Goal: Task Accomplishment & Management: Complete application form

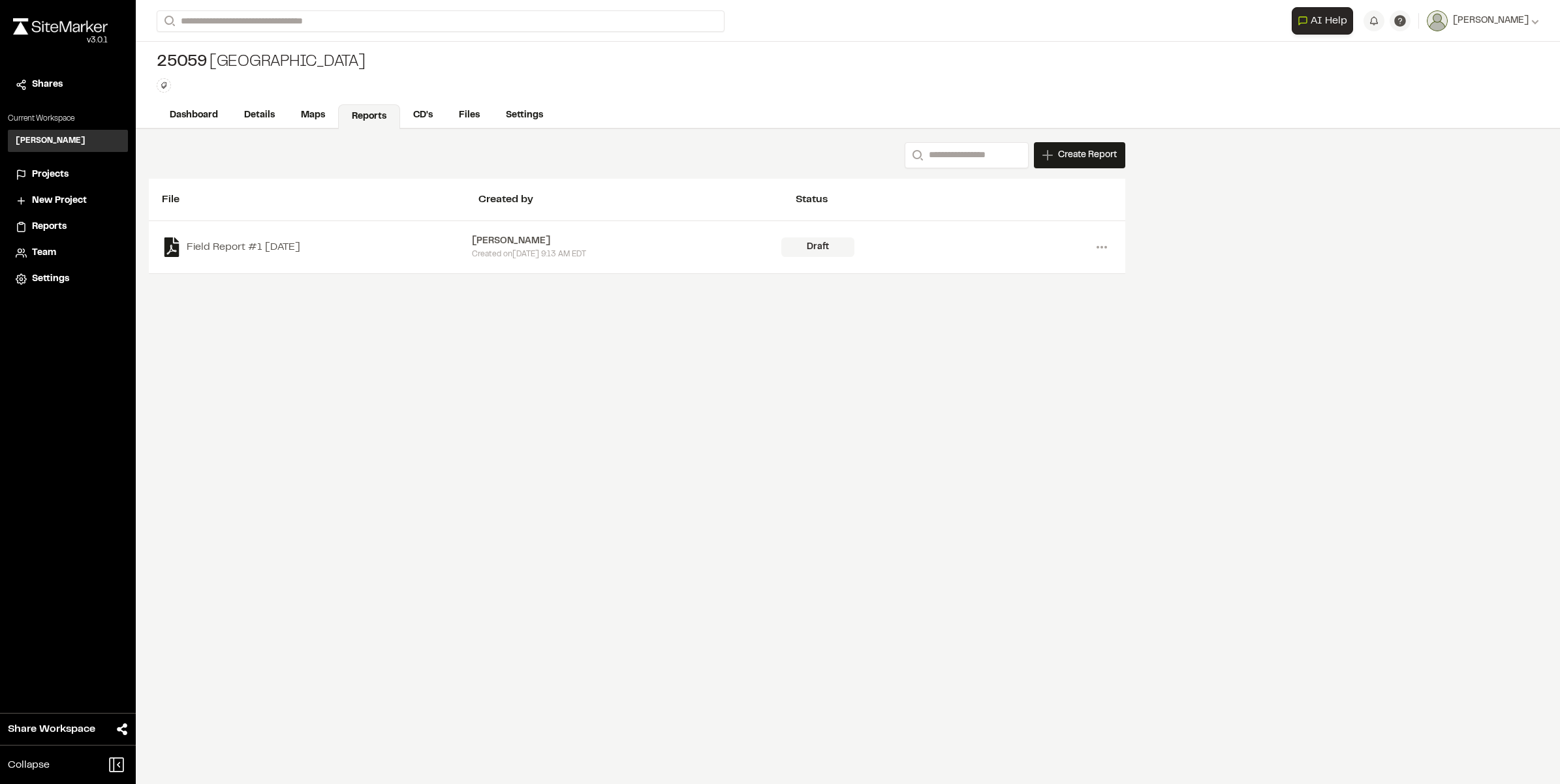
click at [799, 241] on div "Draft" at bounding box center [817, 247] width 73 height 19
click at [294, 246] on link "Field Report #1 [DATE]" at bounding box center [316, 247] width 310 height 19
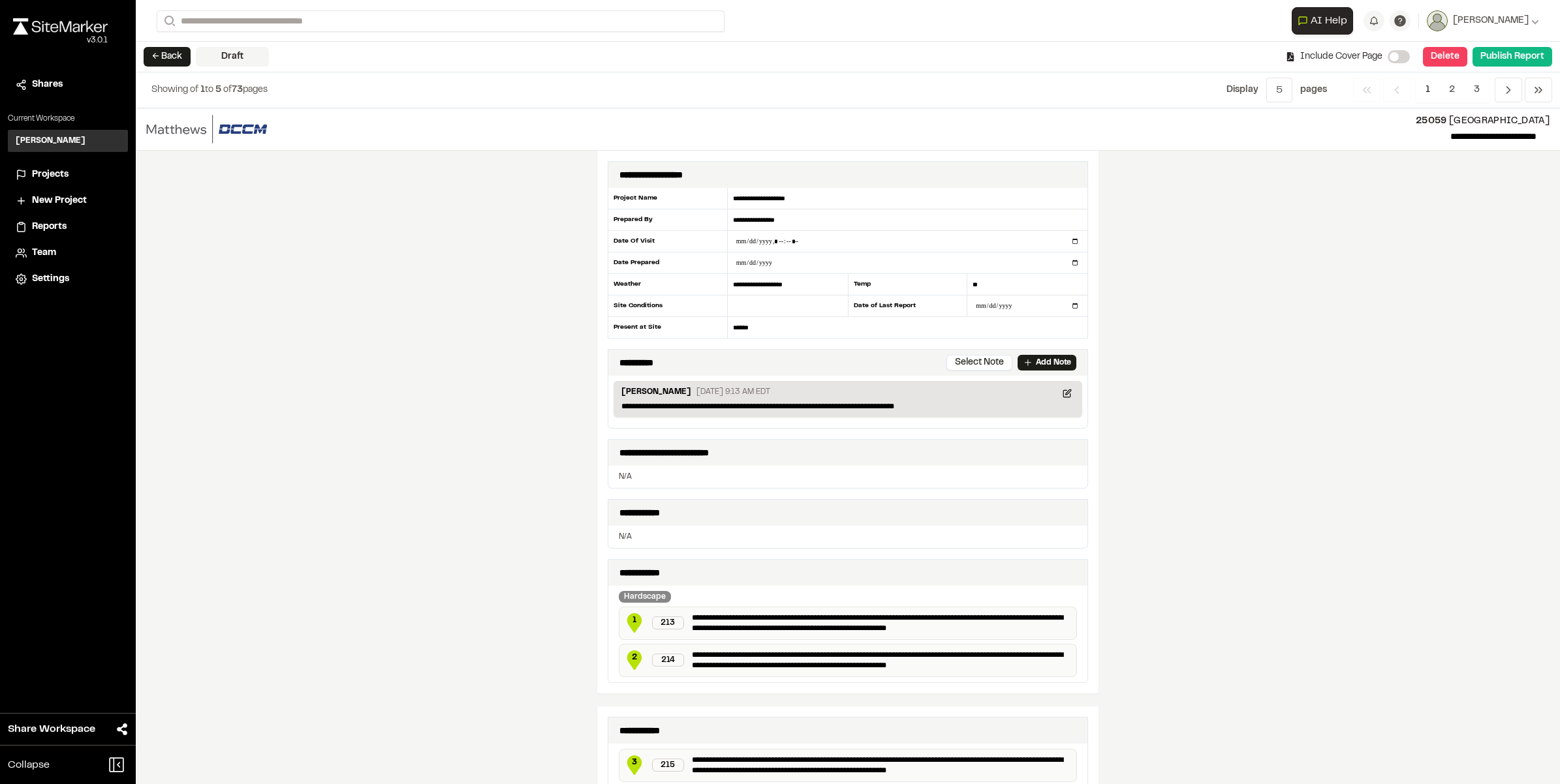
click at [176, 46] on div "← Back Draft Include Cover Page Delete Confirm Report Removal Are you sure? Thi…" at bounding box center [847, 57] width 1424 height 31
click at [173, 53] on button "← Back" at bounding box center [167, 56] width 47 height 19
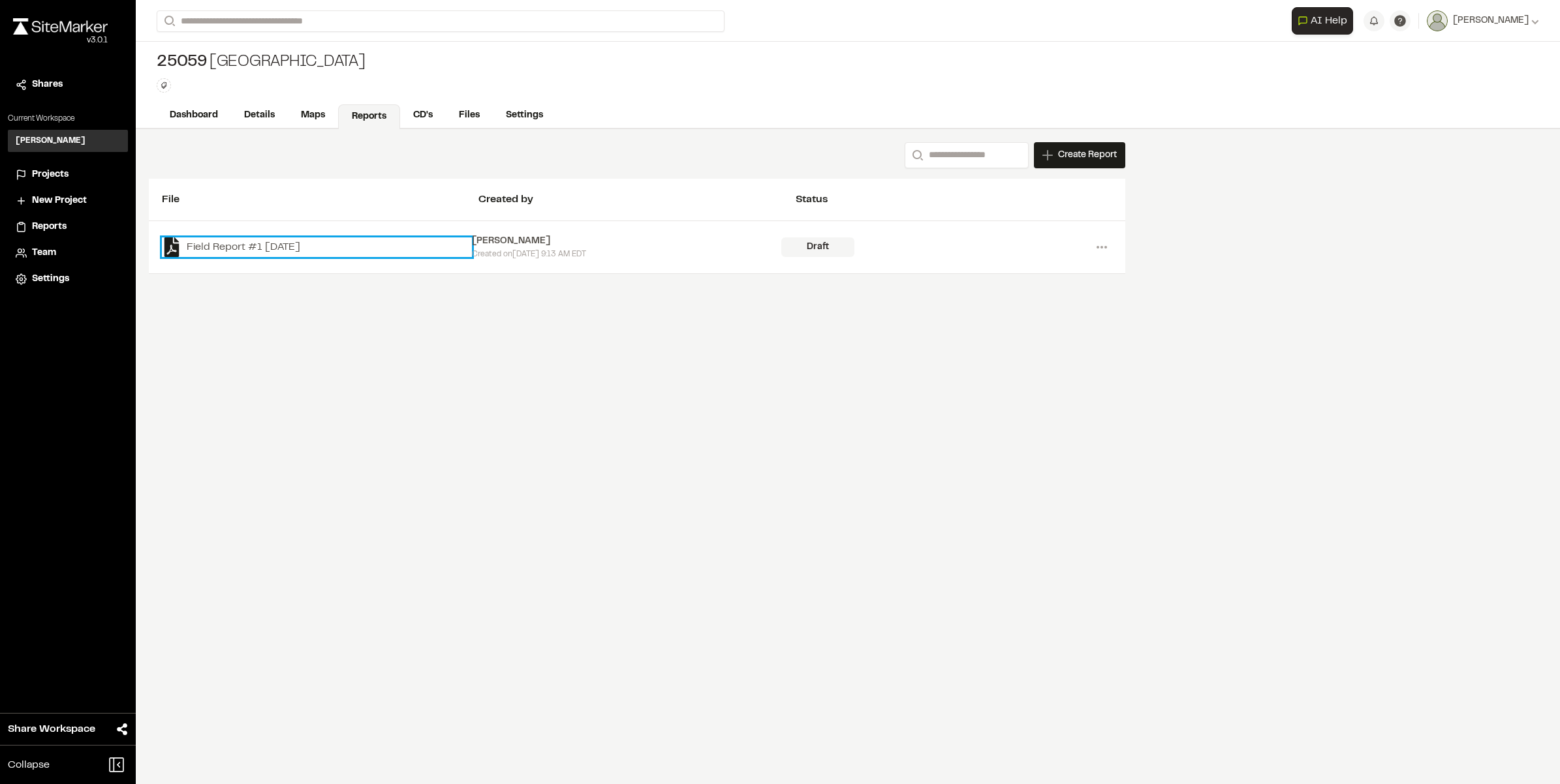
click at [214, 246] on link "Field Report #1 [DATE]" at bounding box center [316, 247] width 310 height 19
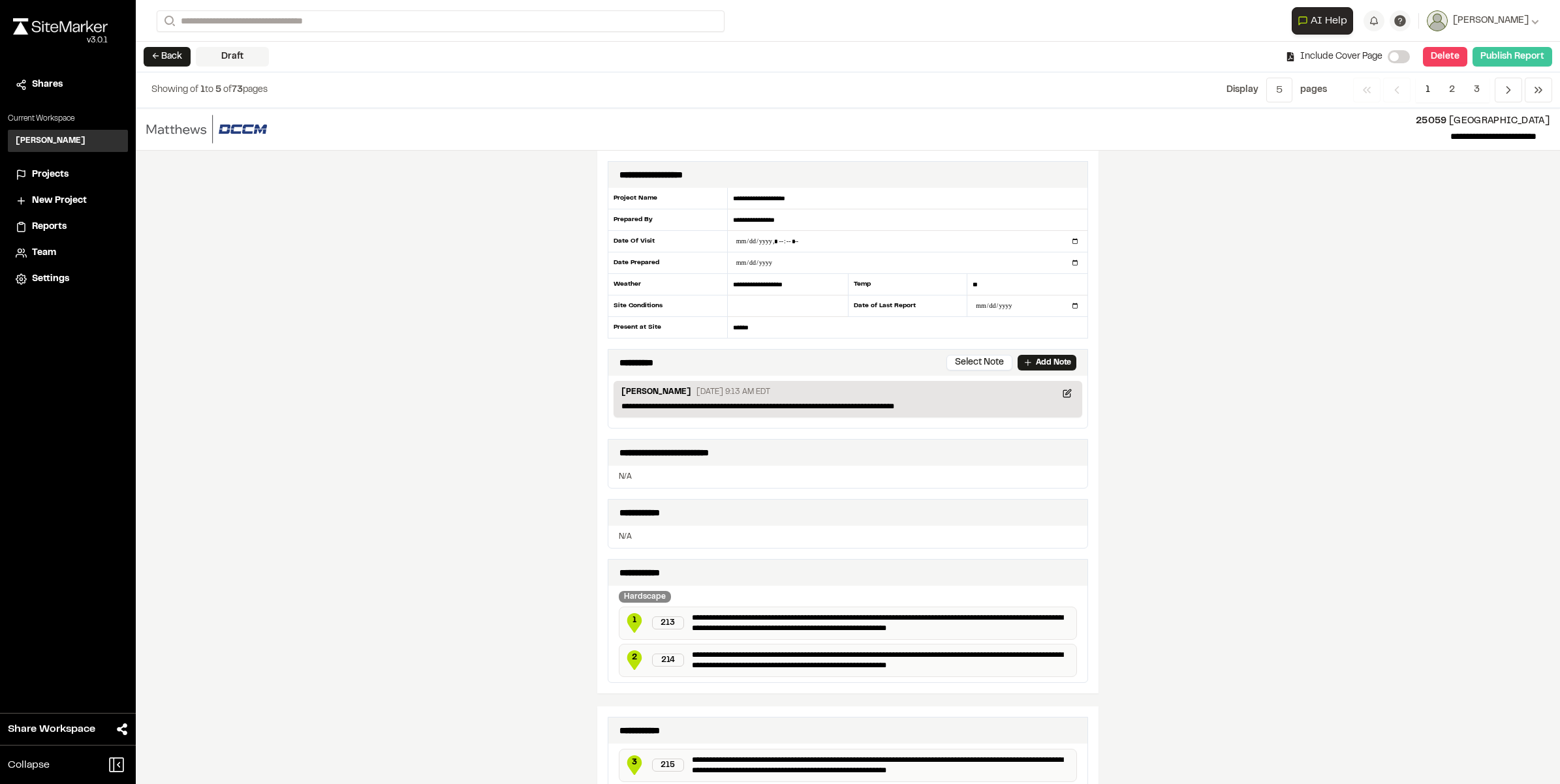
click at [1511, 57] on button "Publish Report" at bounding box center [1512, 56] width 80 height 19
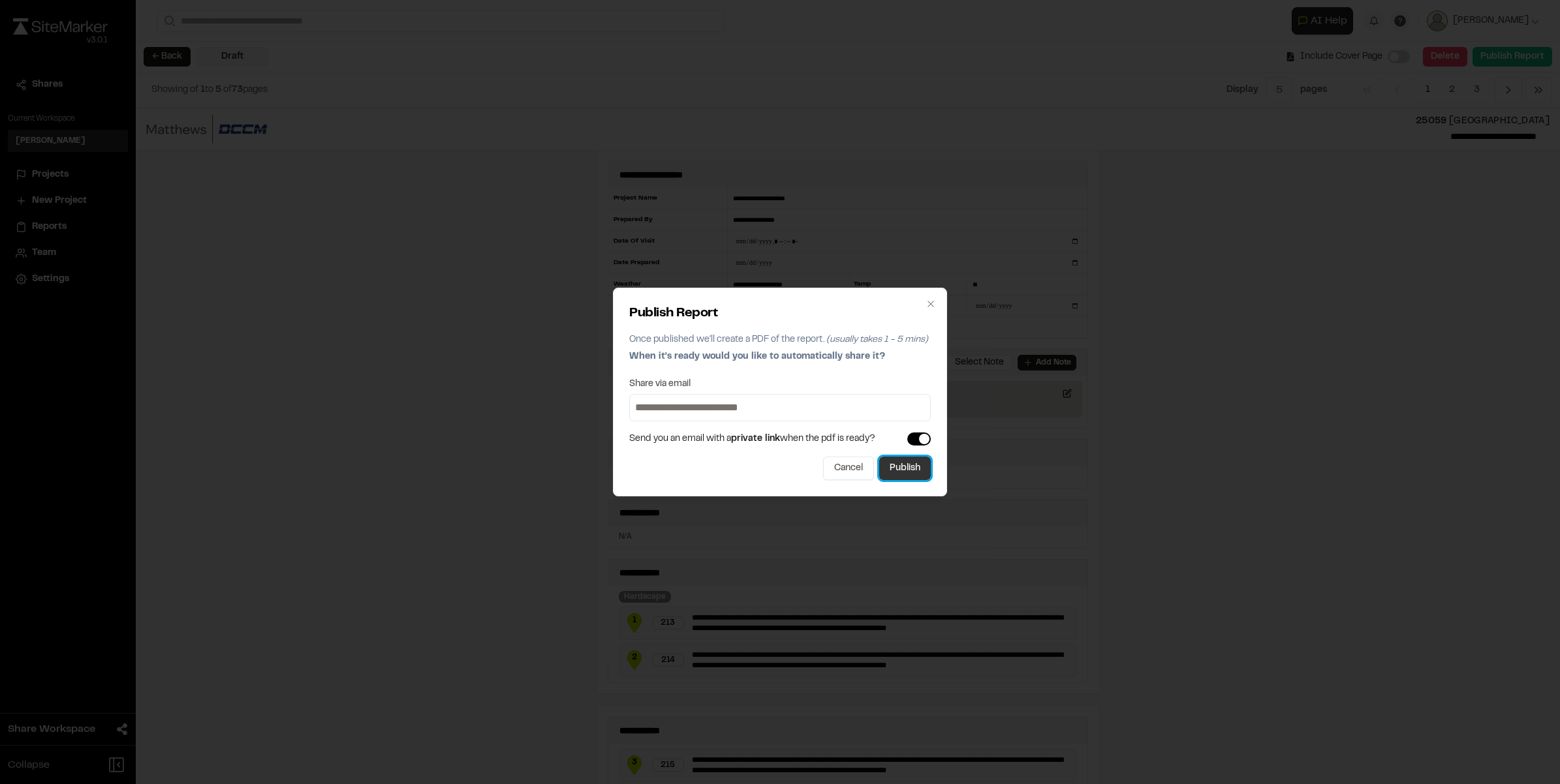
click at [905, 468] on button "Publish" at bounding box center [904, 468] width 52 height 23
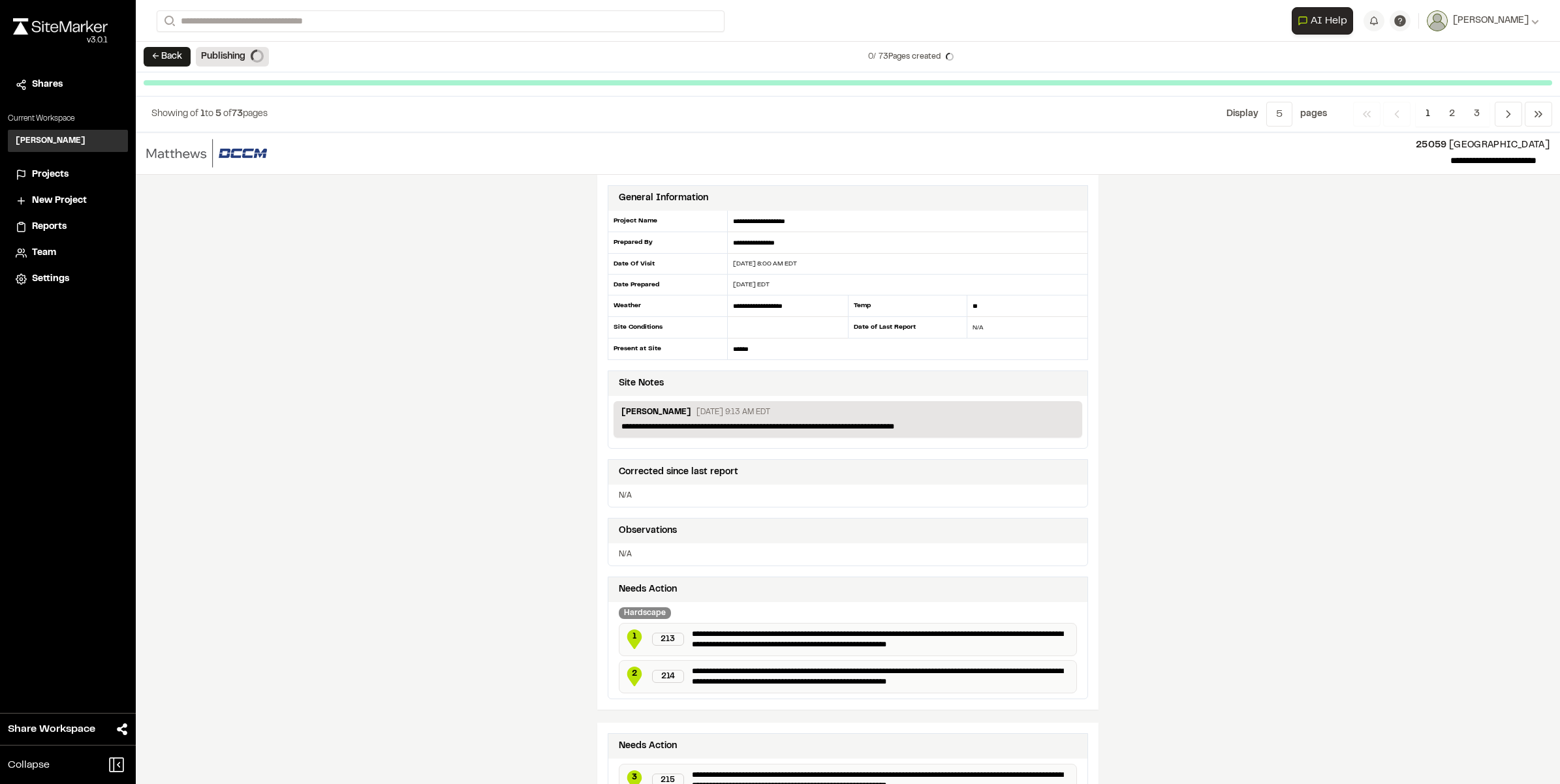
click at [173, 58] on button "← Back" at bounding box center [167, 56] width 47 height 19
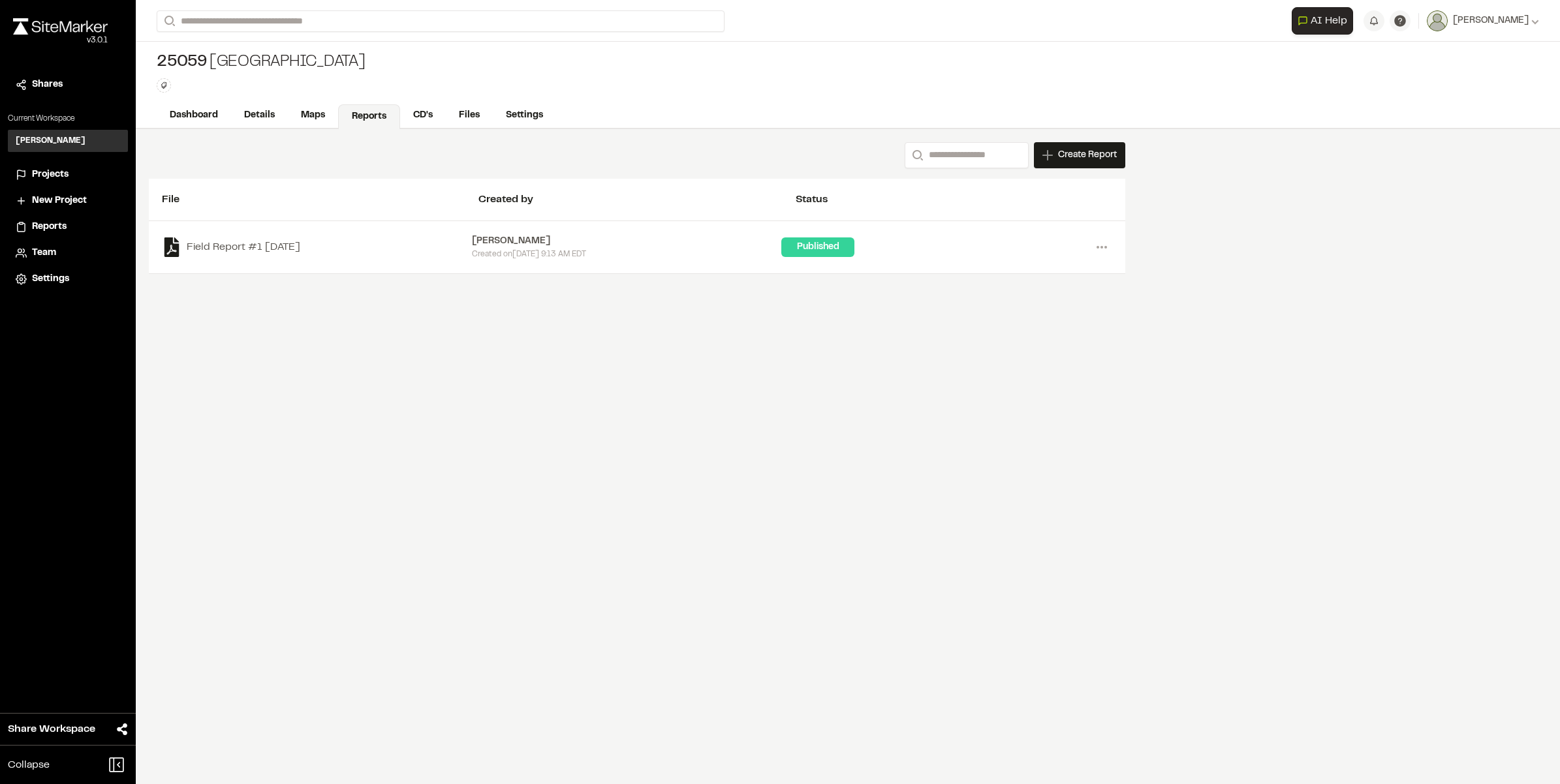
click at [366, 113] on link "Reports" at bounding box center [369, 116] width 62 height 24
drag, startPoint x: 220, startPoint y: 245, endPoint x: 197, endPoint y: 241, distance: 23.3
click at [197, 242] on link "Field Report #1 [DATE]" at bounding box center [316, 247] width 310 height 19
click at [1098, 157] on span "Create Report" at bounding box center [1087, 155] width 58 height 15
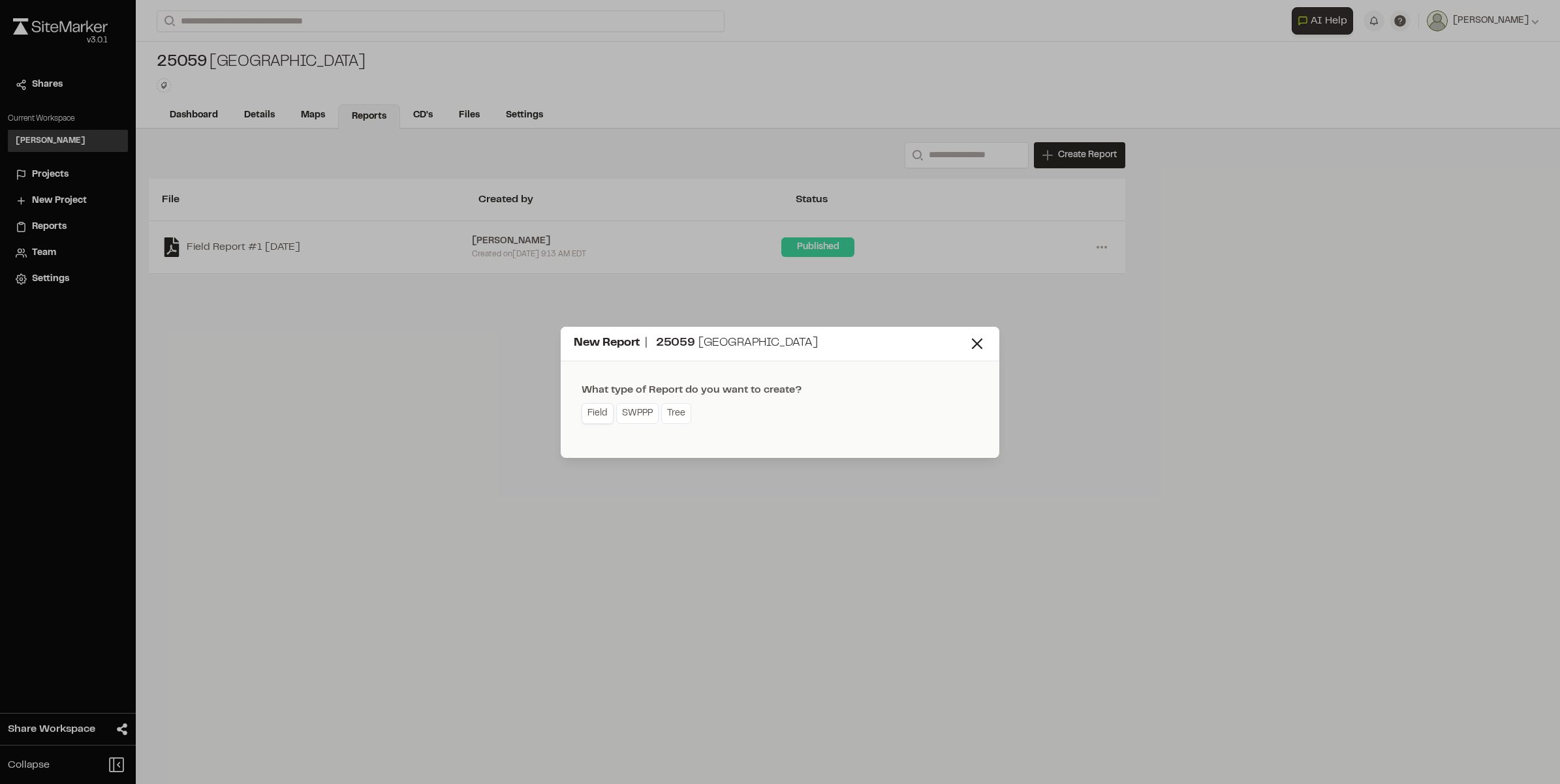
click at [603, 409] on link "Field" at bounding box center [597, 412] width 32 height 20
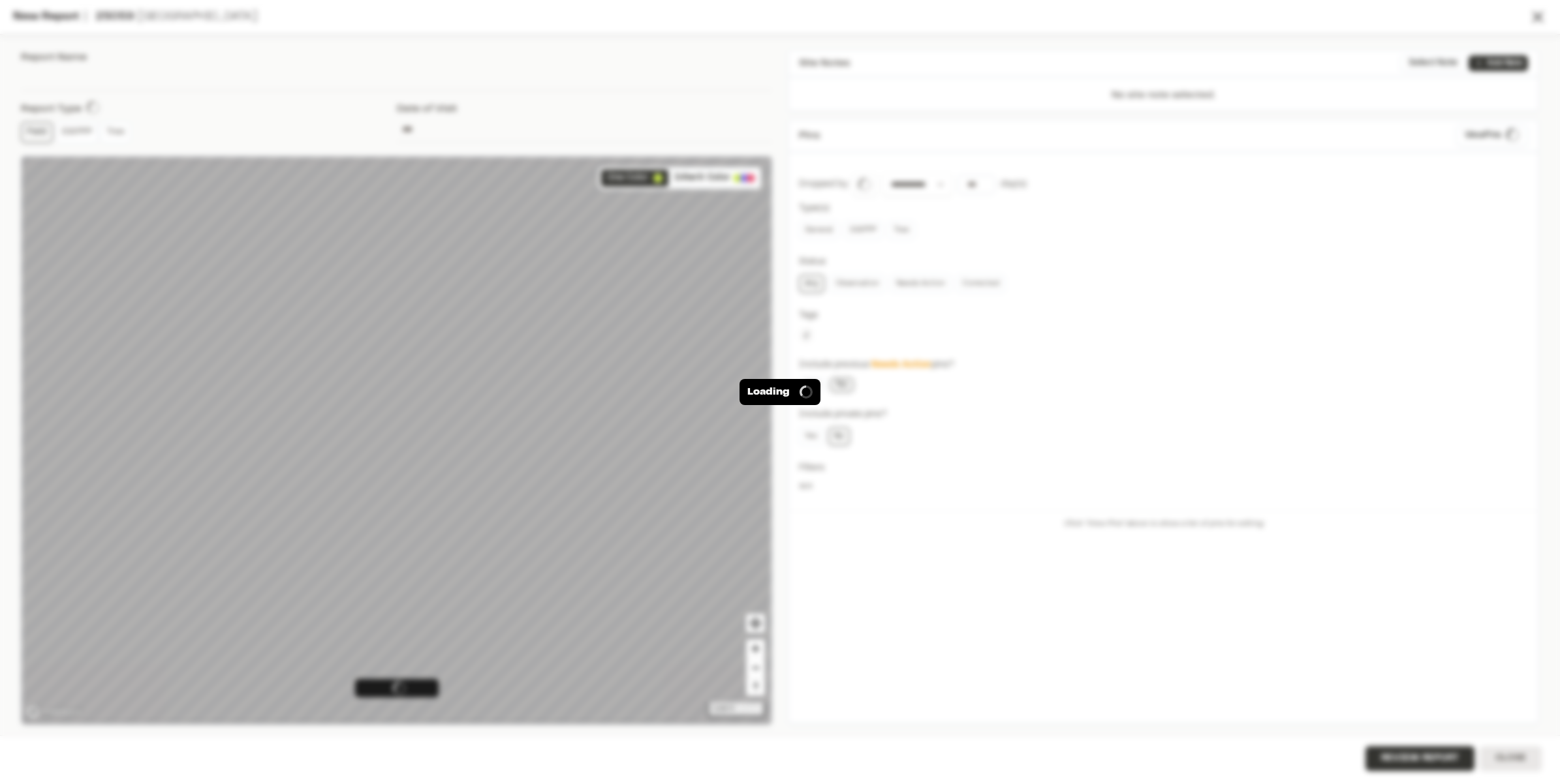
type input "**********"
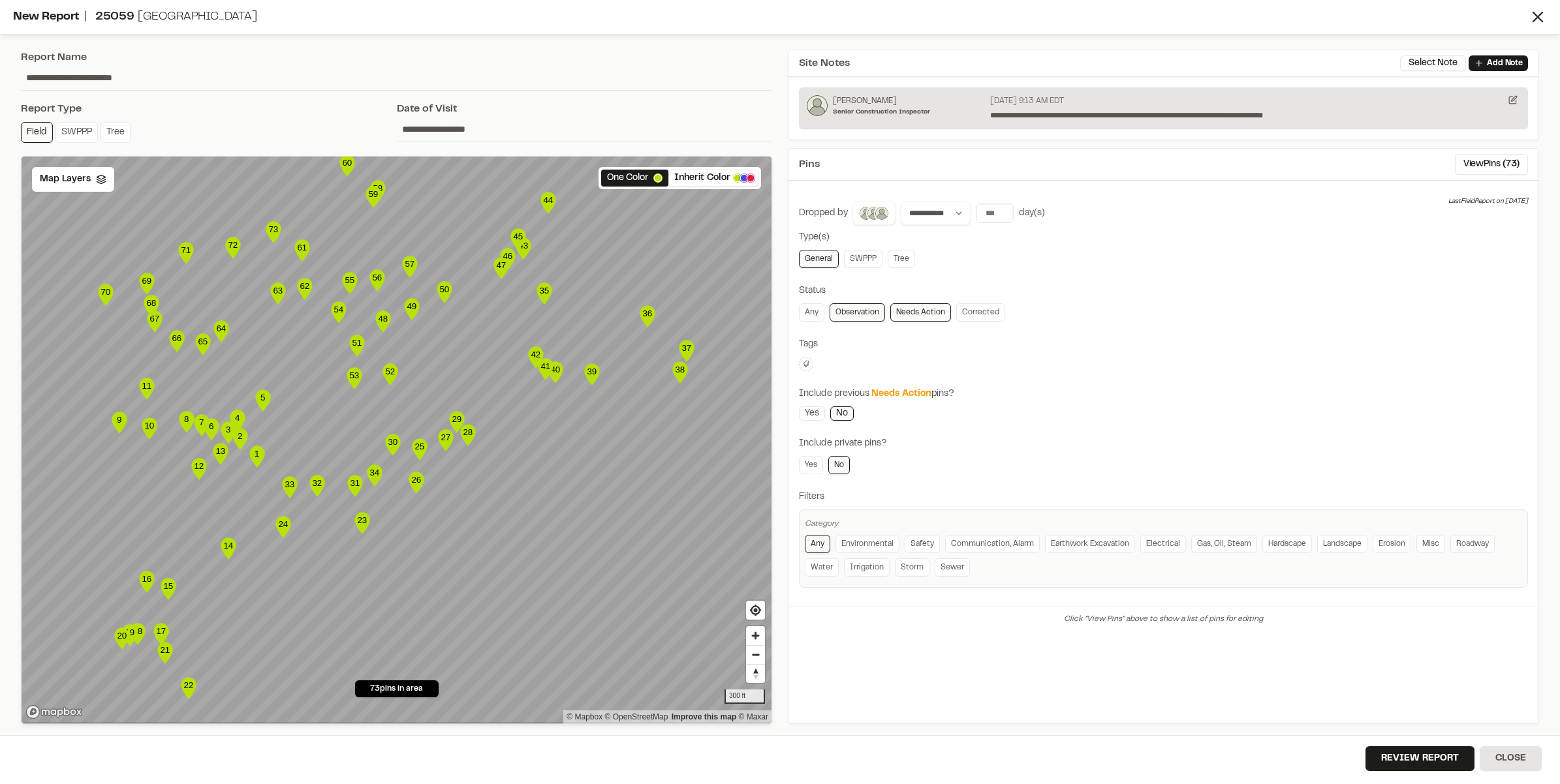
click at [805, 362] on icon at bounding box center [806, 364] width 8 height 8
click at [876, 463] on span "survey location and provide grading solution" at bounding box center [882, 462] width 150 height 29
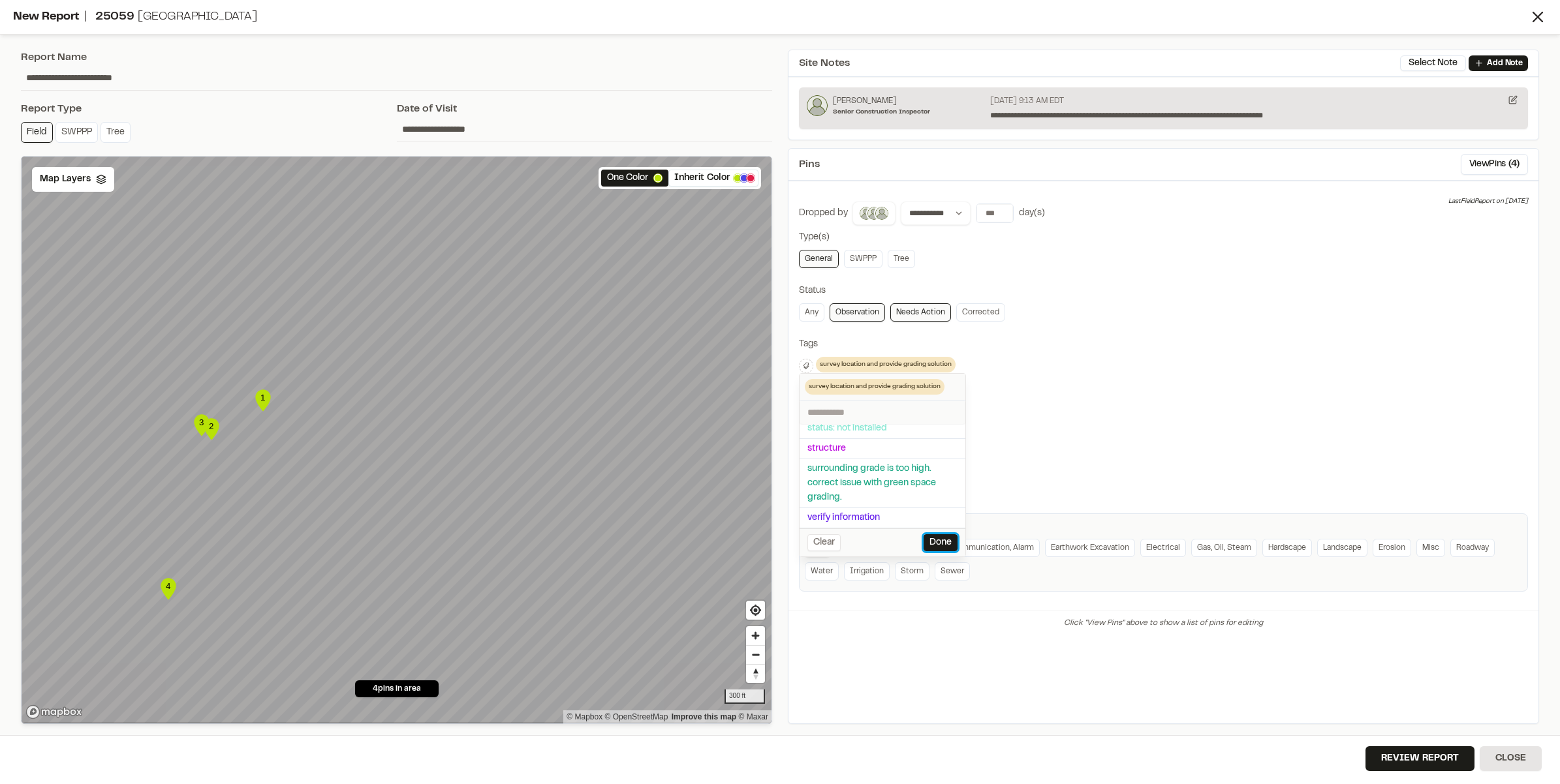
click at [938, 536] on button "Done" at bounding box center [940, 542] width 34 height 17
click at [808, 418] on link "Yes" at bounding box center [812, 417] width 26 height 15
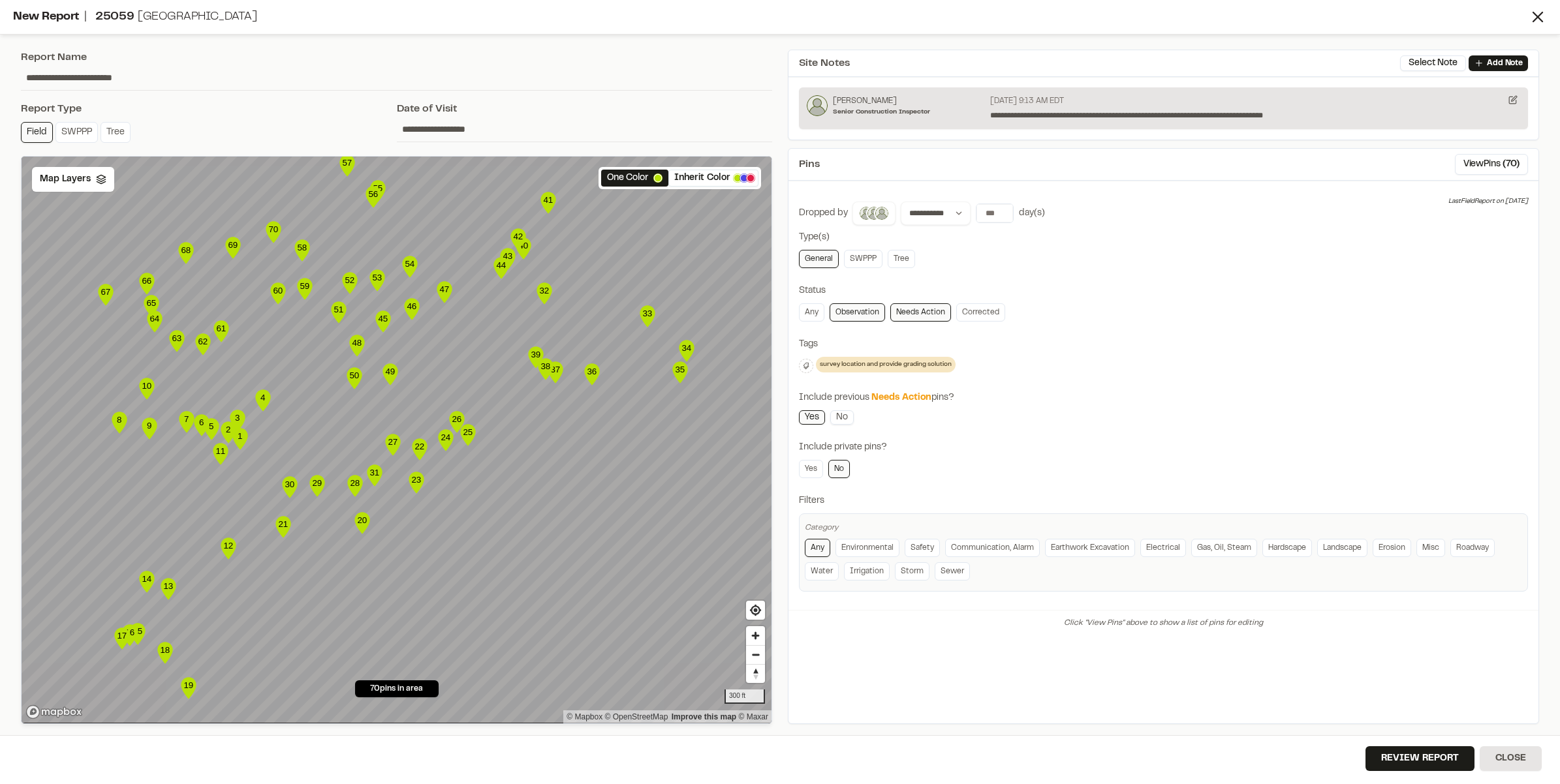
click at [846, 418] on link "No" at bounding box center [842, 417] width 23 height 15
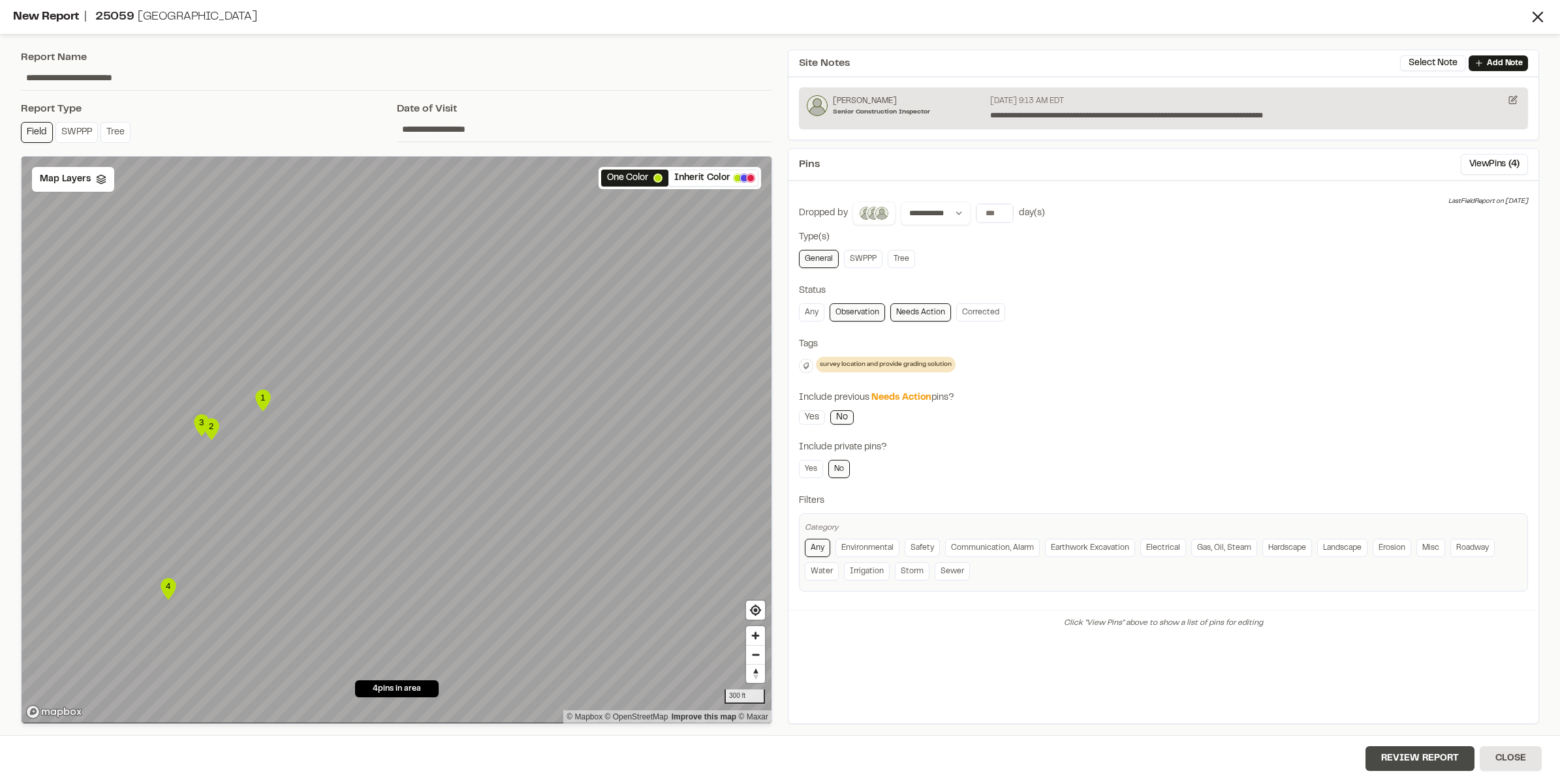
click at [1401, 754] on button "Review Report" at bounding box center [1420, 758] width 109 height 24
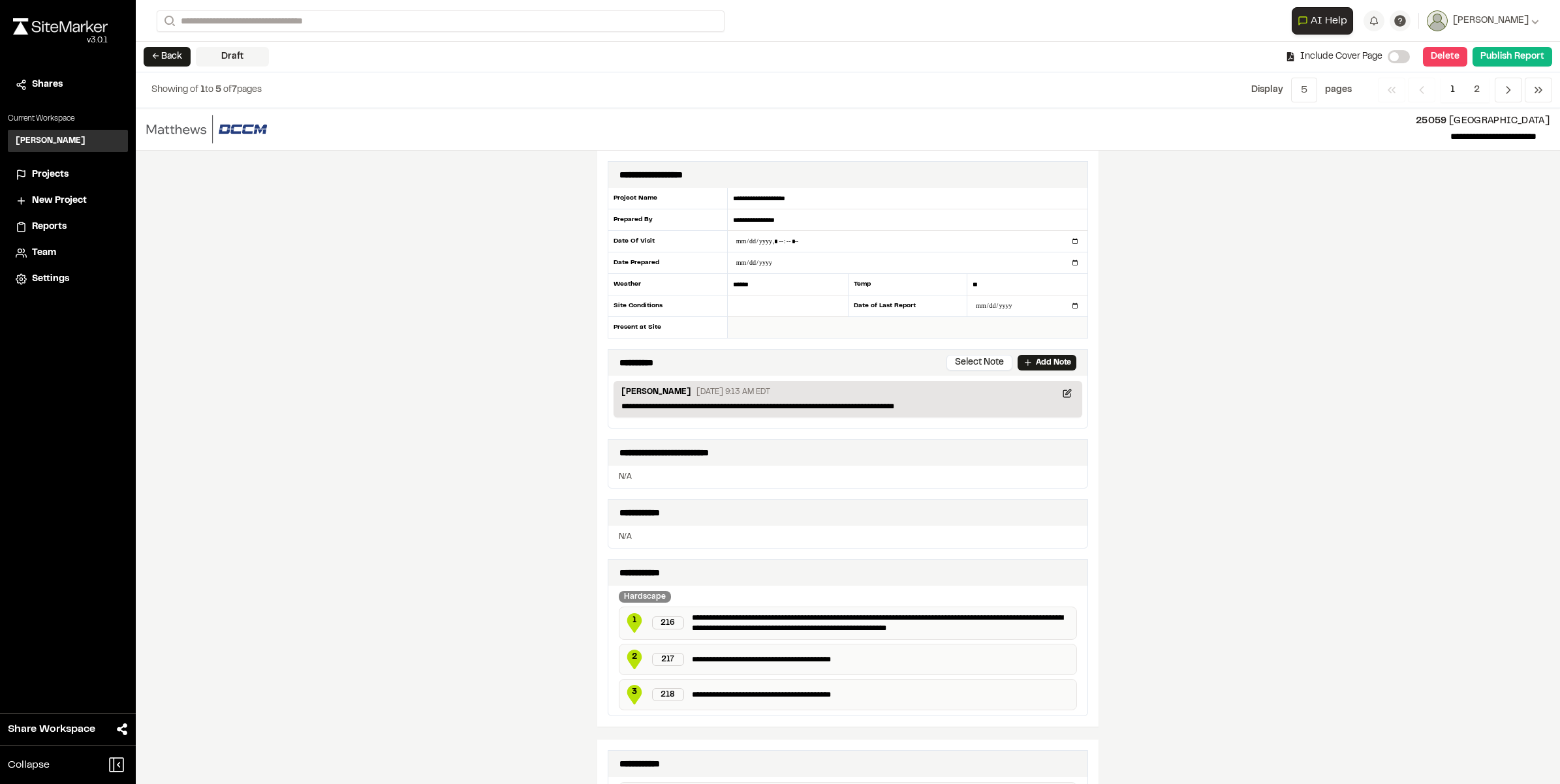
click at [743, 331] on input "text" at bounding box center [907, 327] width 359 height 20
type input "******"
click at [777, 241] on input "datetime-local" at bounding box center [907, 240] width 359 height 20
click at [1069, 242] on input "datetime-local" at bounding box center [907, 240] width 359 height 20
type input "**********"
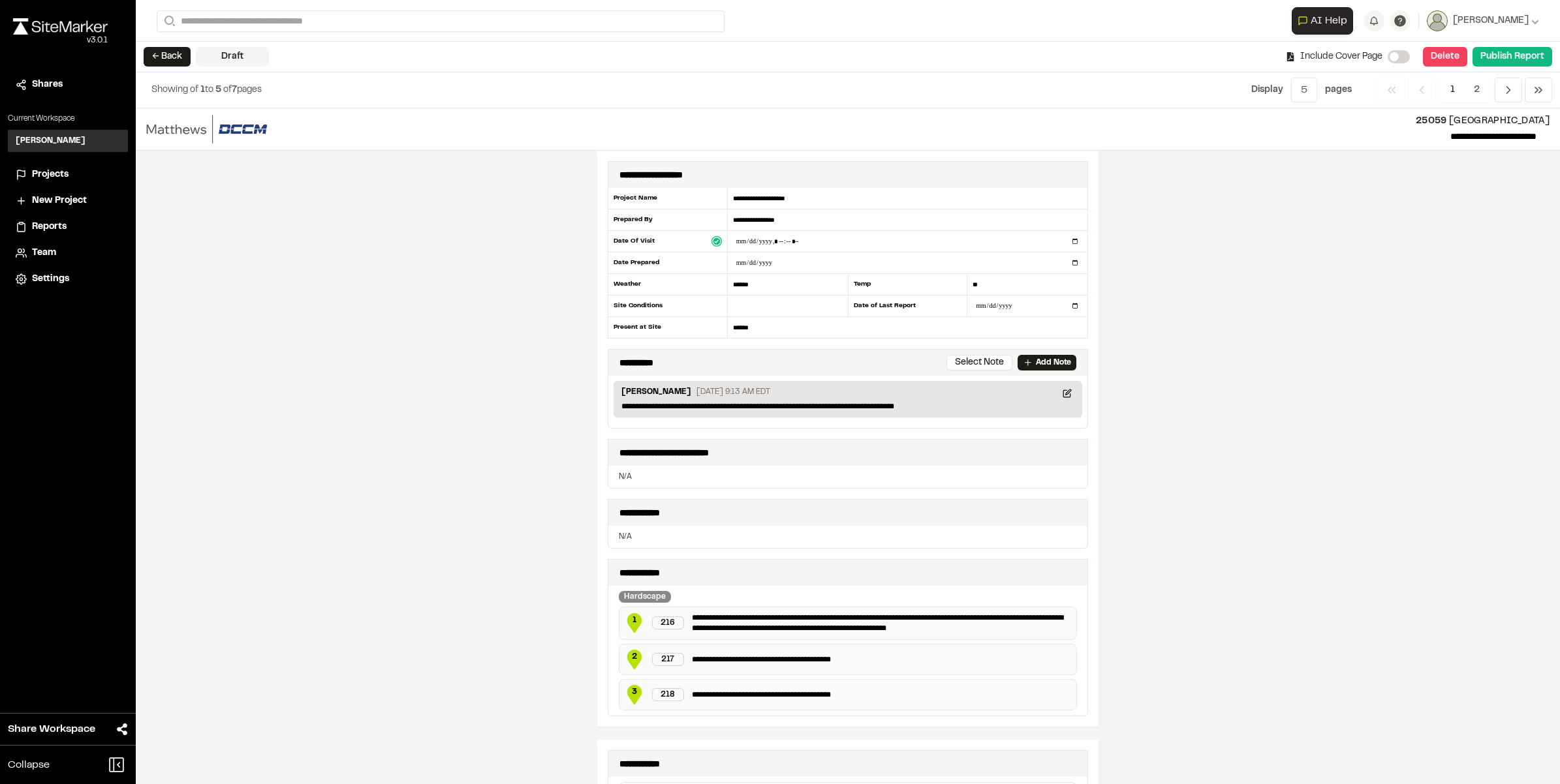
click at [1126, 303] on div "**********" at bounding box center [847, 445] width 1424 height 676
drag, startPoint x: 924, startPoint y: 410, endPoint x: 745, endPoint y: 422, distance: 179.4
click at [745, 422] on div "**********" at bounding box center [848, 402] width 479 height 53
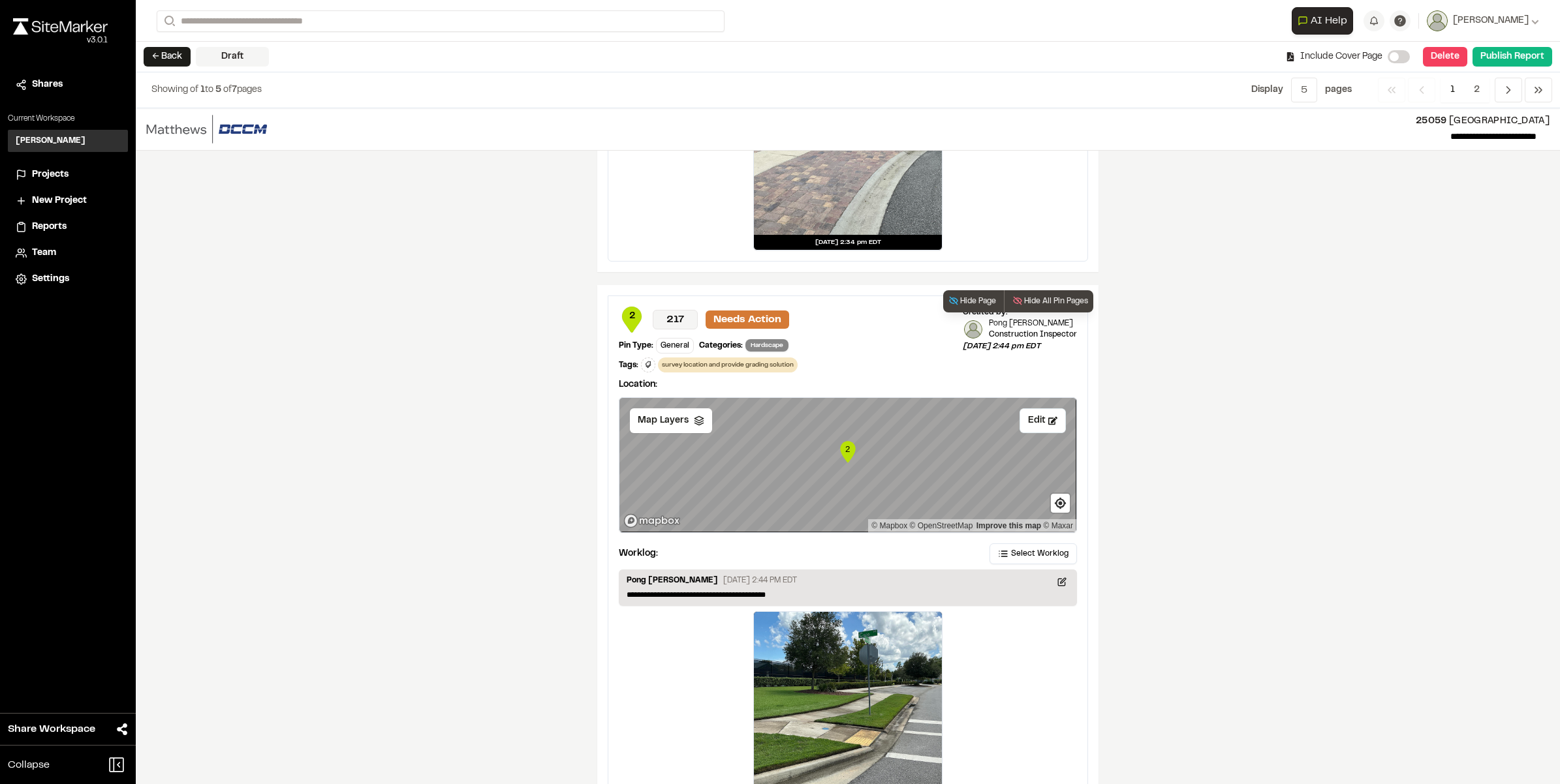
scroll to position [1858, 0]
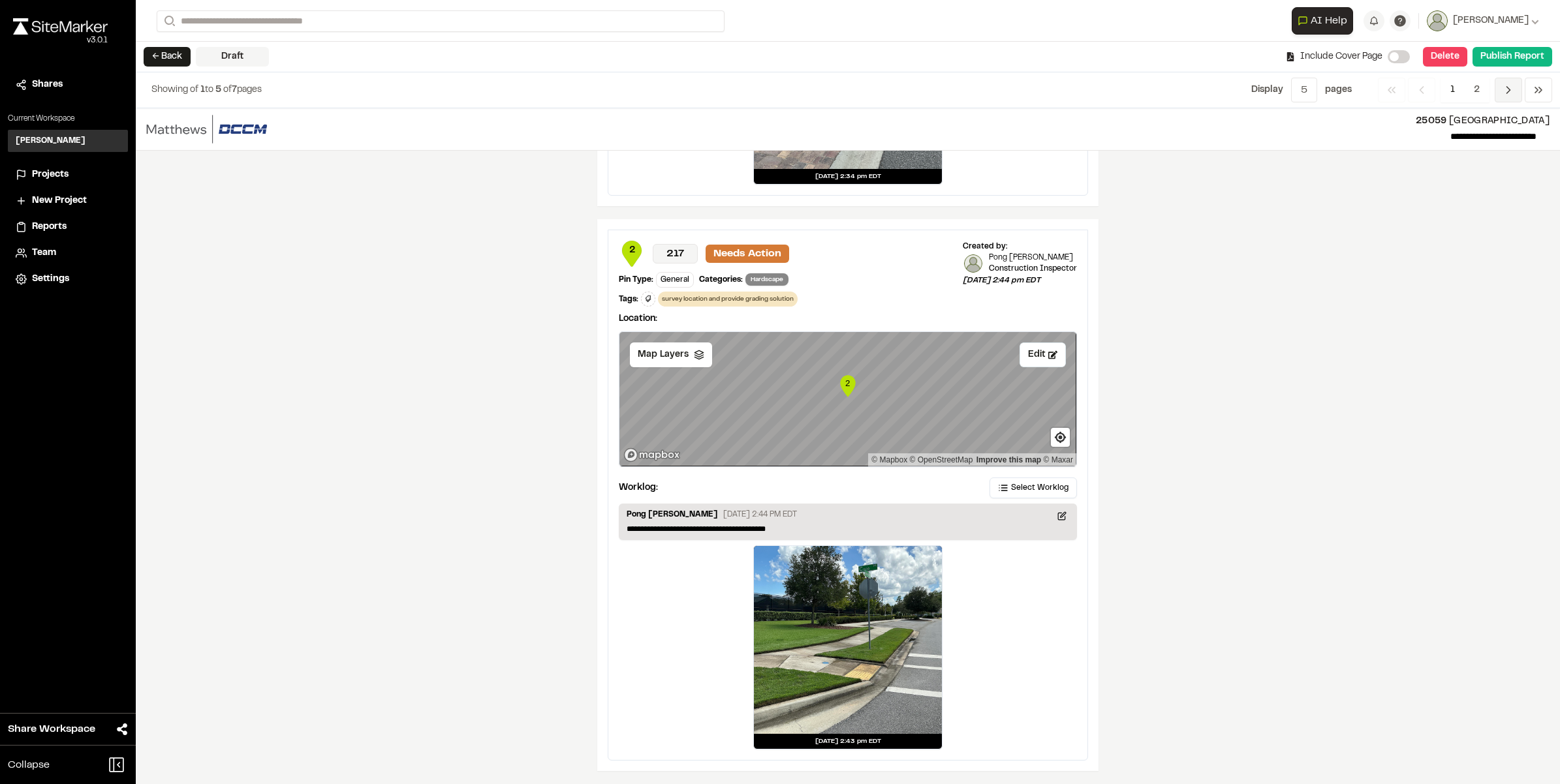
click at [1506, 92] on icon "Navigation" at bounding box center [1507, 89] width 13 height 13
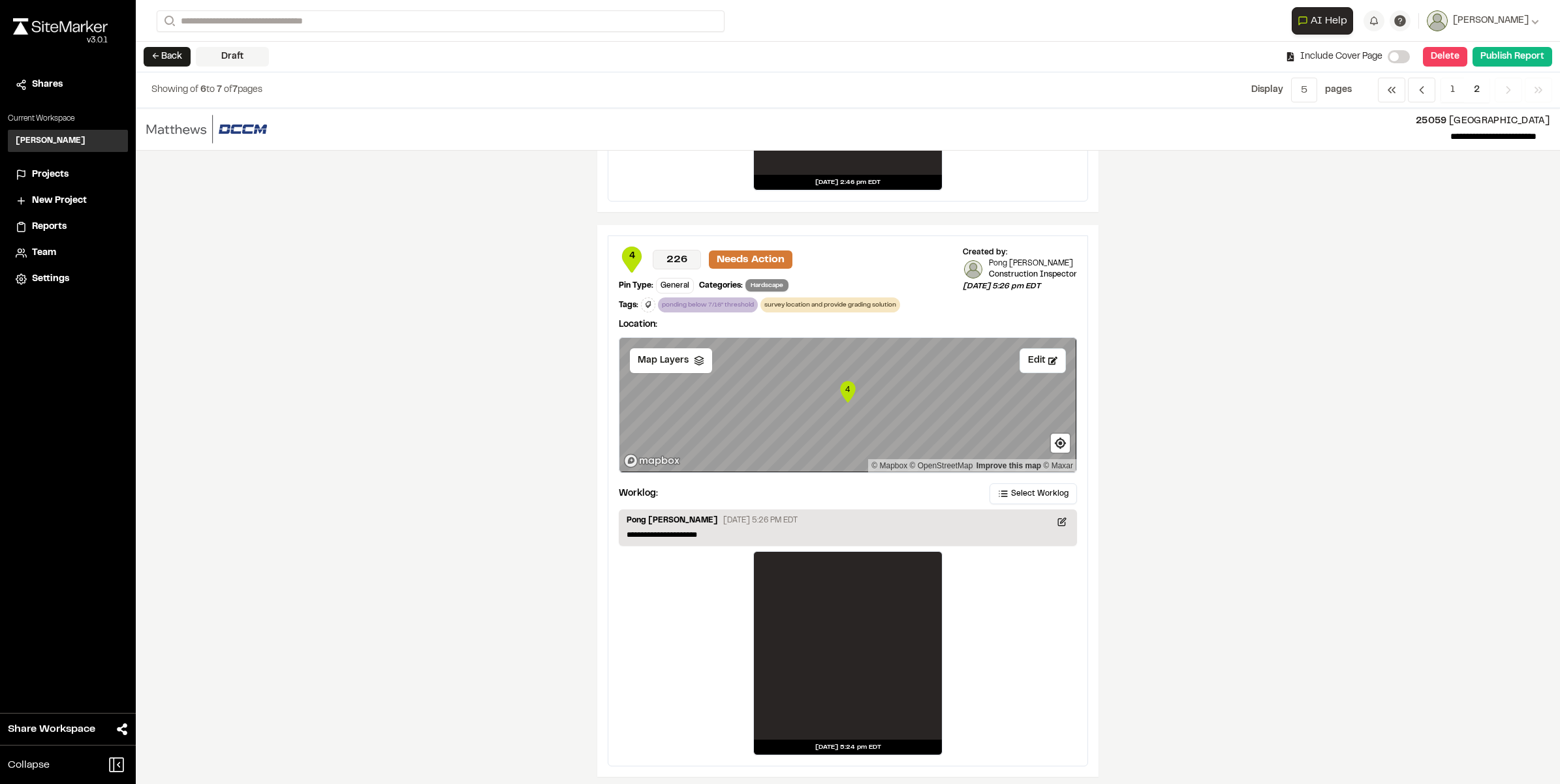
scroll to position [499, 0]
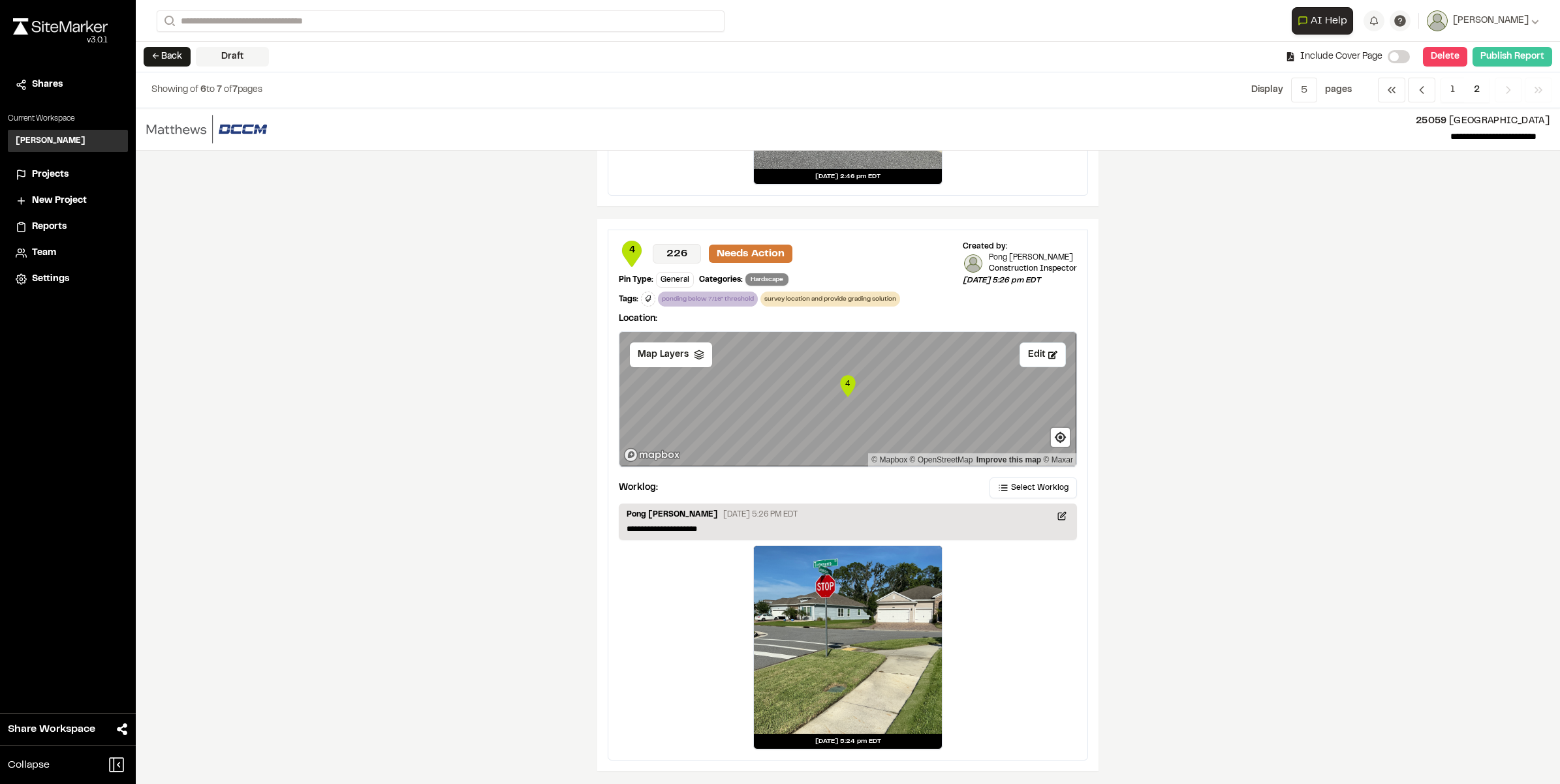
click at [1502, 51] on button "Publish Report" at bounding box center [1512, 56] width 80 height 19
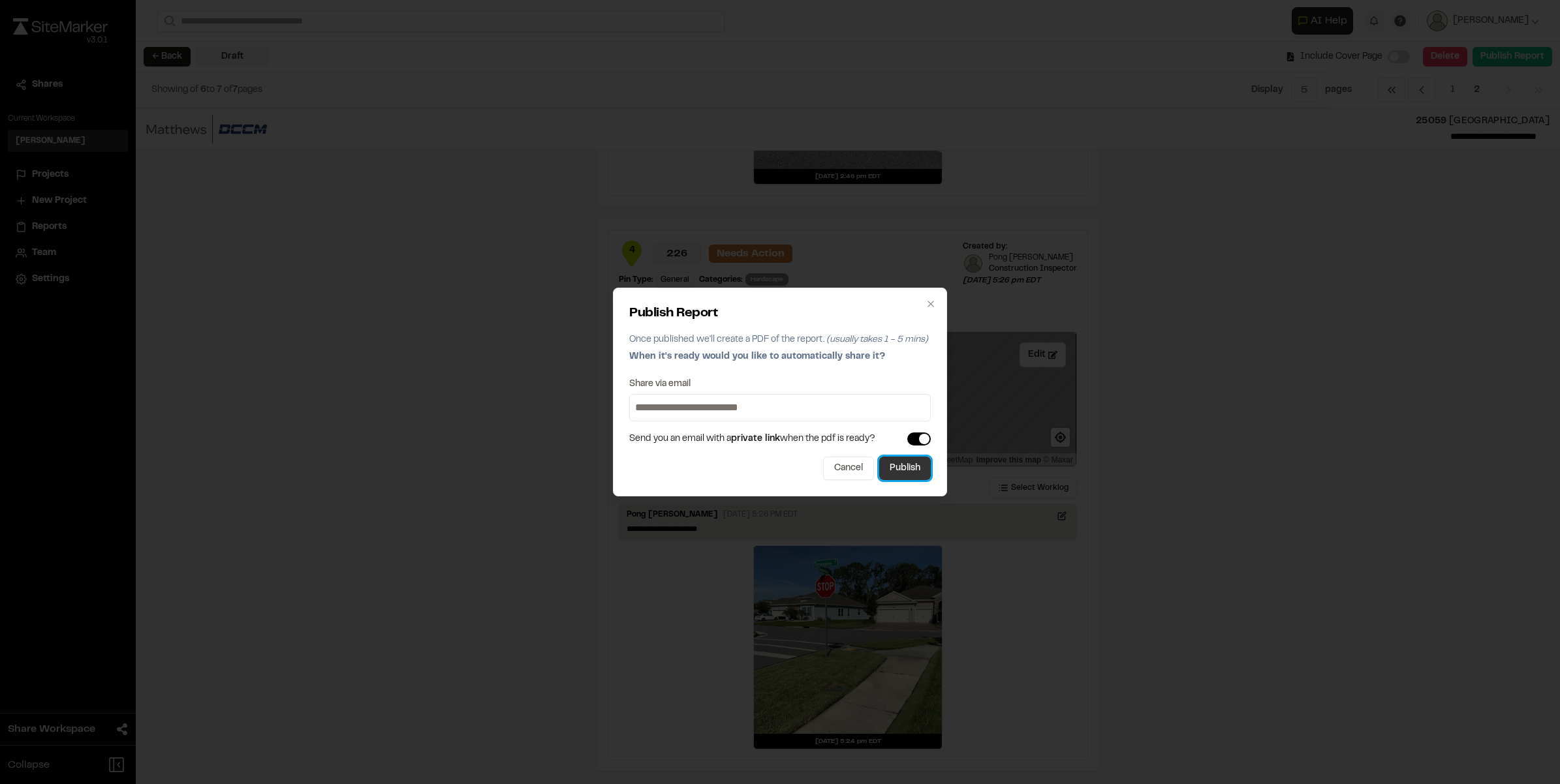
click at [886, 461] on button "Publish" at bounding box center [904, 468] width 52 height 23
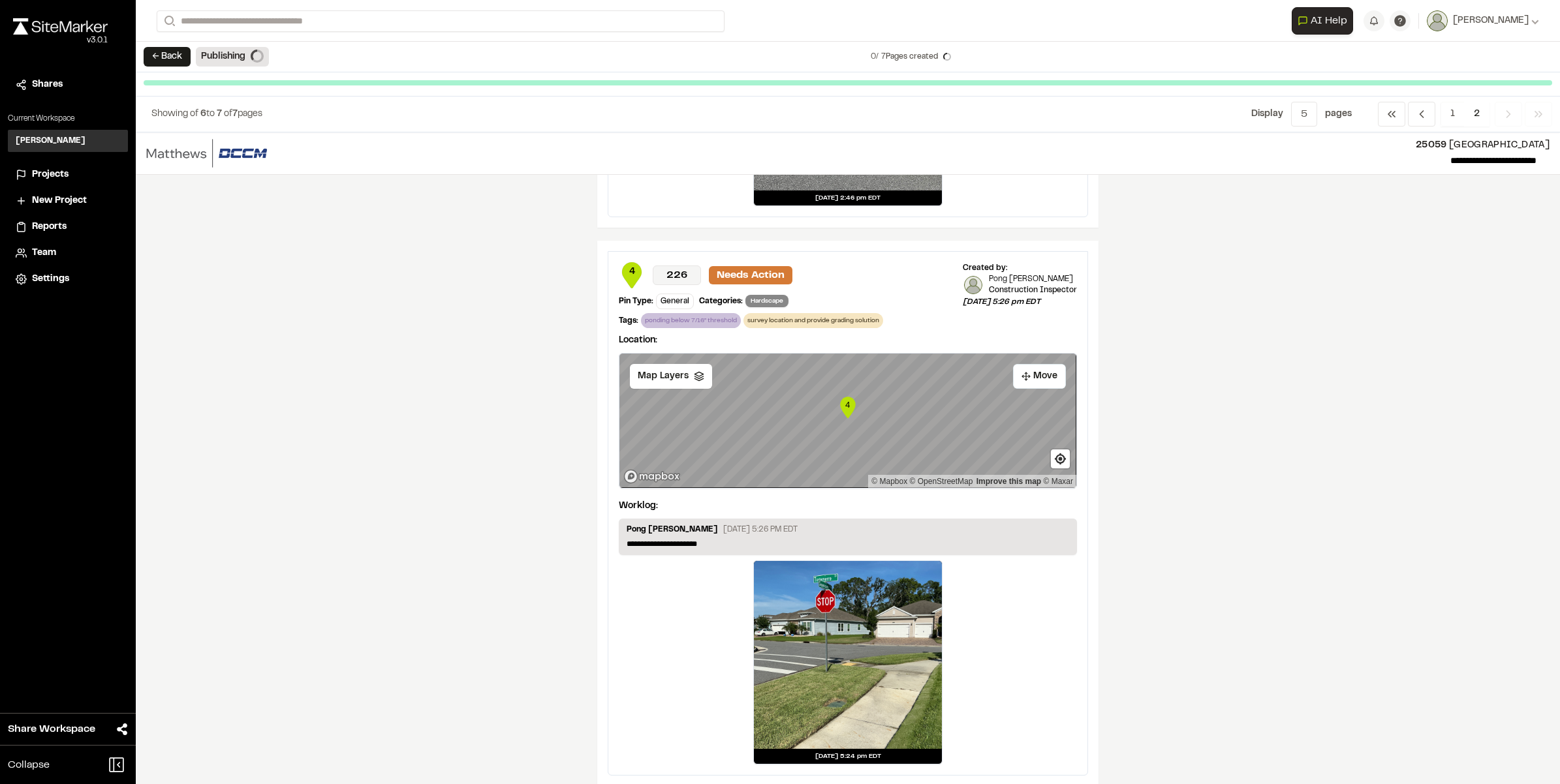
scroll to position [492, 0]
click at [169, 62] on button "← Back" at bounding box center [167, 56] width 47 height 19
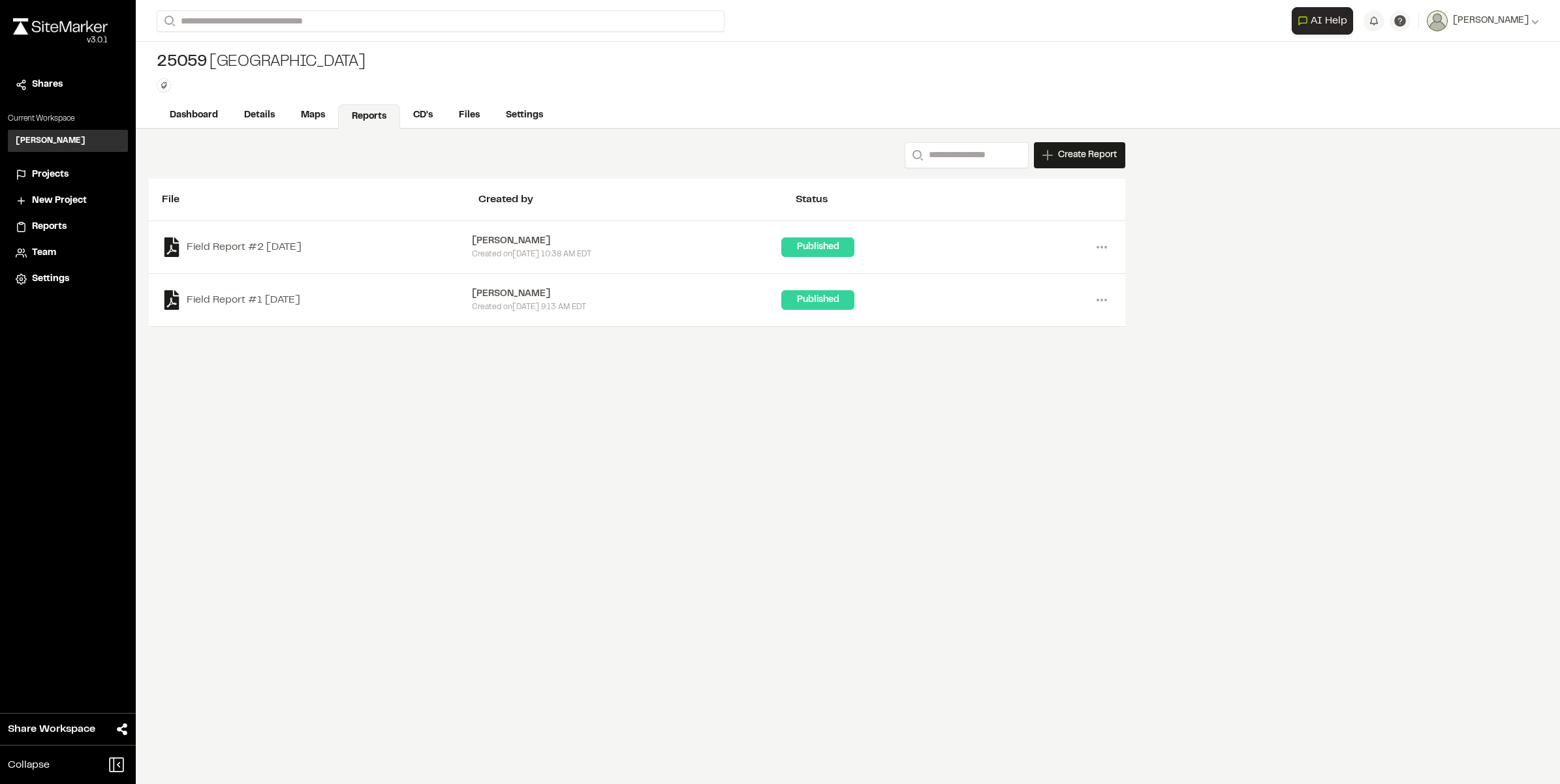
click at [831, 245] on div "Published" at bounding box center [817, 247] width 73 height 19
click at [1099, 246] on icon at bounding box center [1101, 246] width 20 height 20
click at [1069, 298] on link "Download" at bounding box center [1054, 294] width 114 height 19
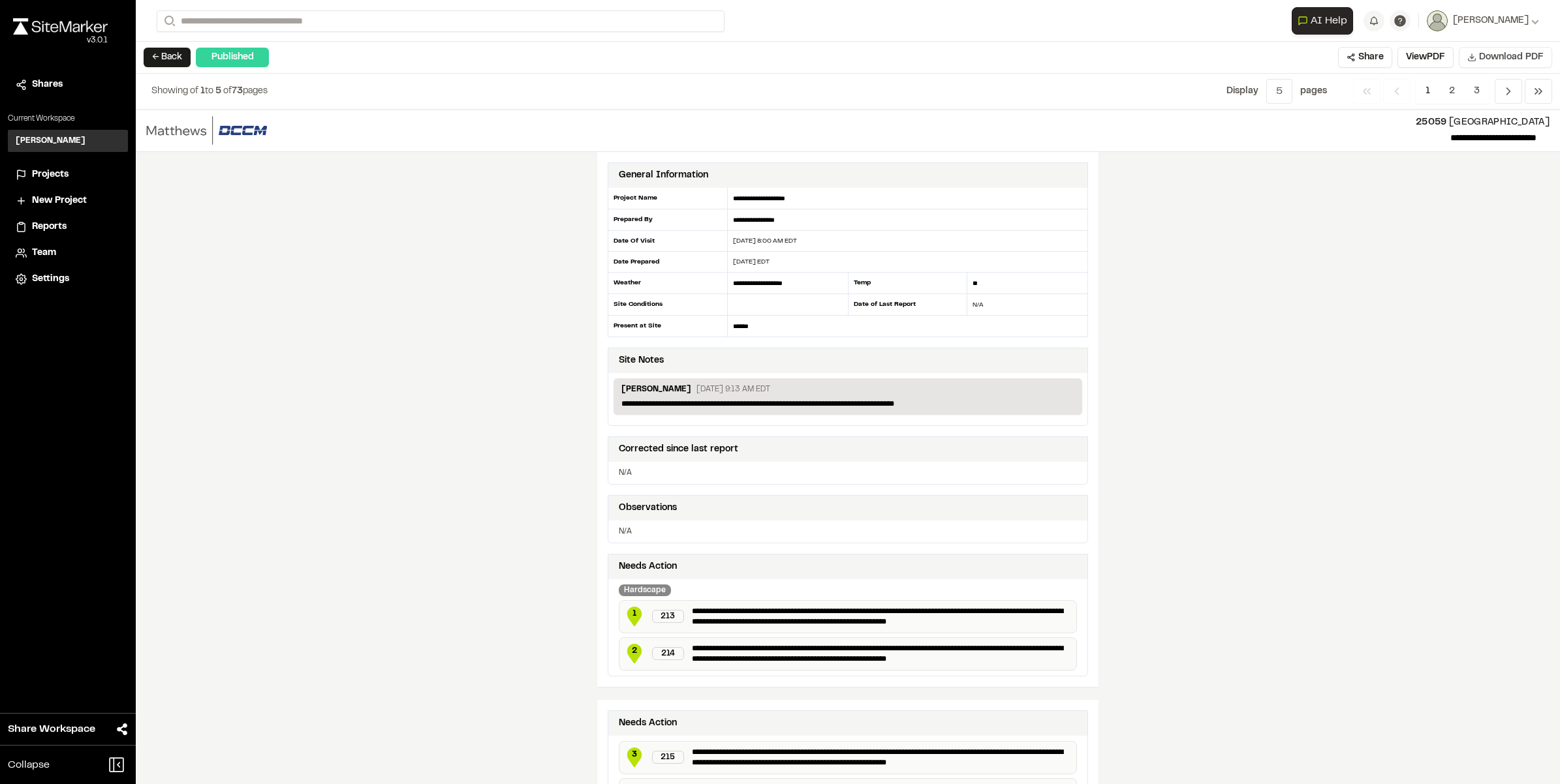
click at [1503, 53] on span "Download PDF" at bounding box center [1511, 57] width 64 height 15
